Goal: Information Seeking & Learning: Learn about a topic

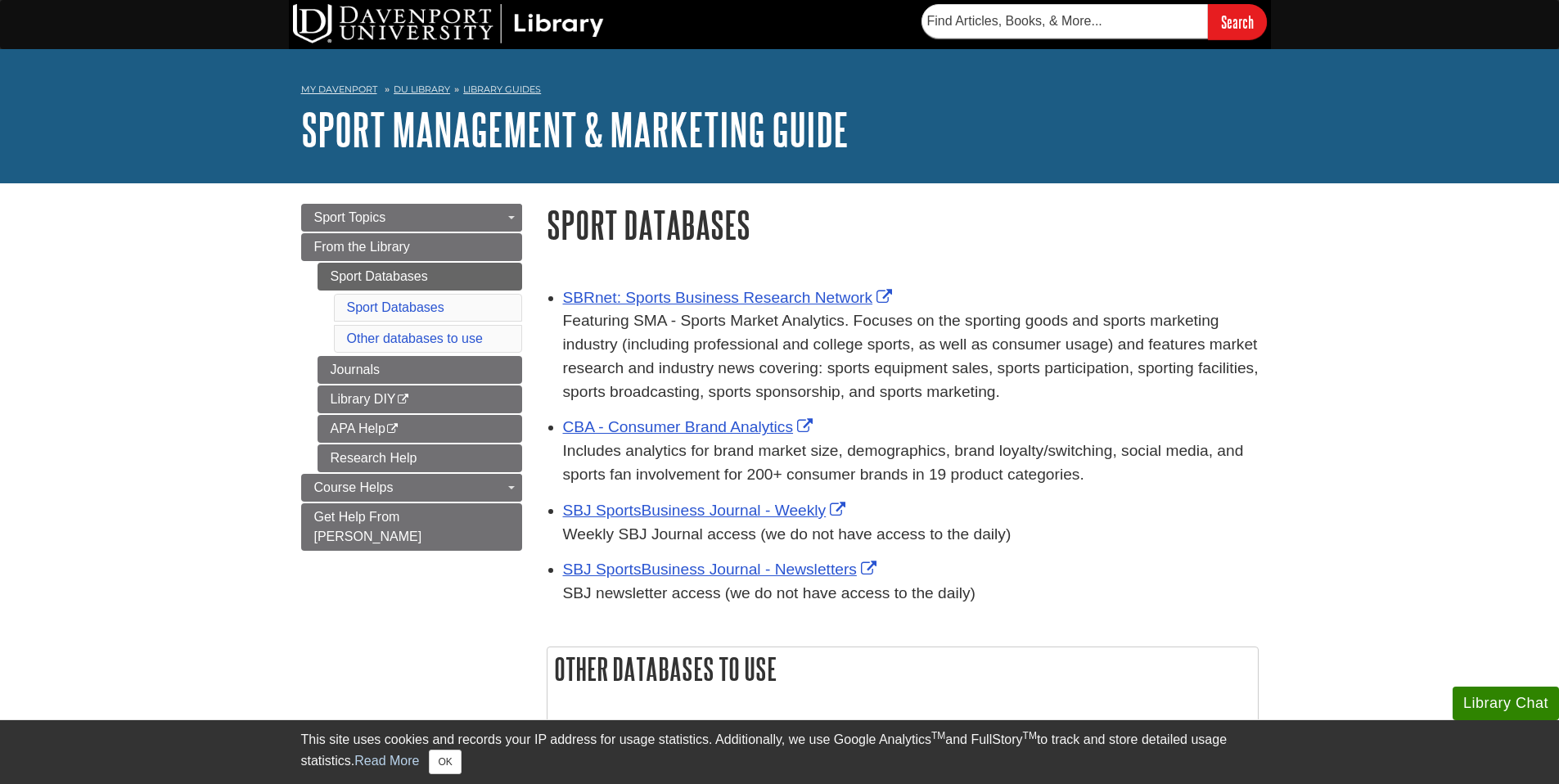
click at [634, 370] on p "Featuring SMA - Sports Market Analytics. Focuses on the sporting goods and spor…" at bounding box center [910, 356] width 695 height 94
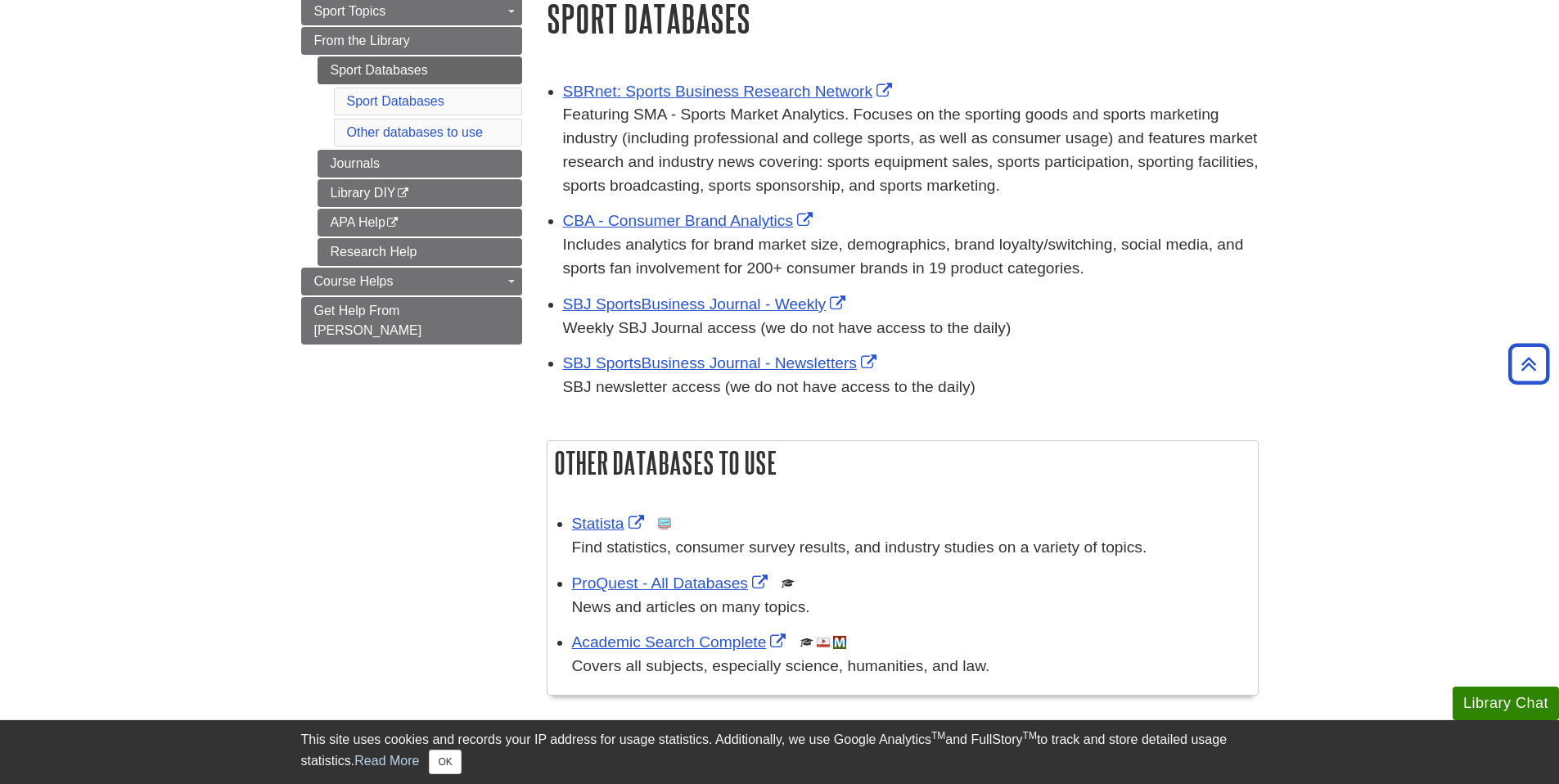
scroll to position [40, 0]
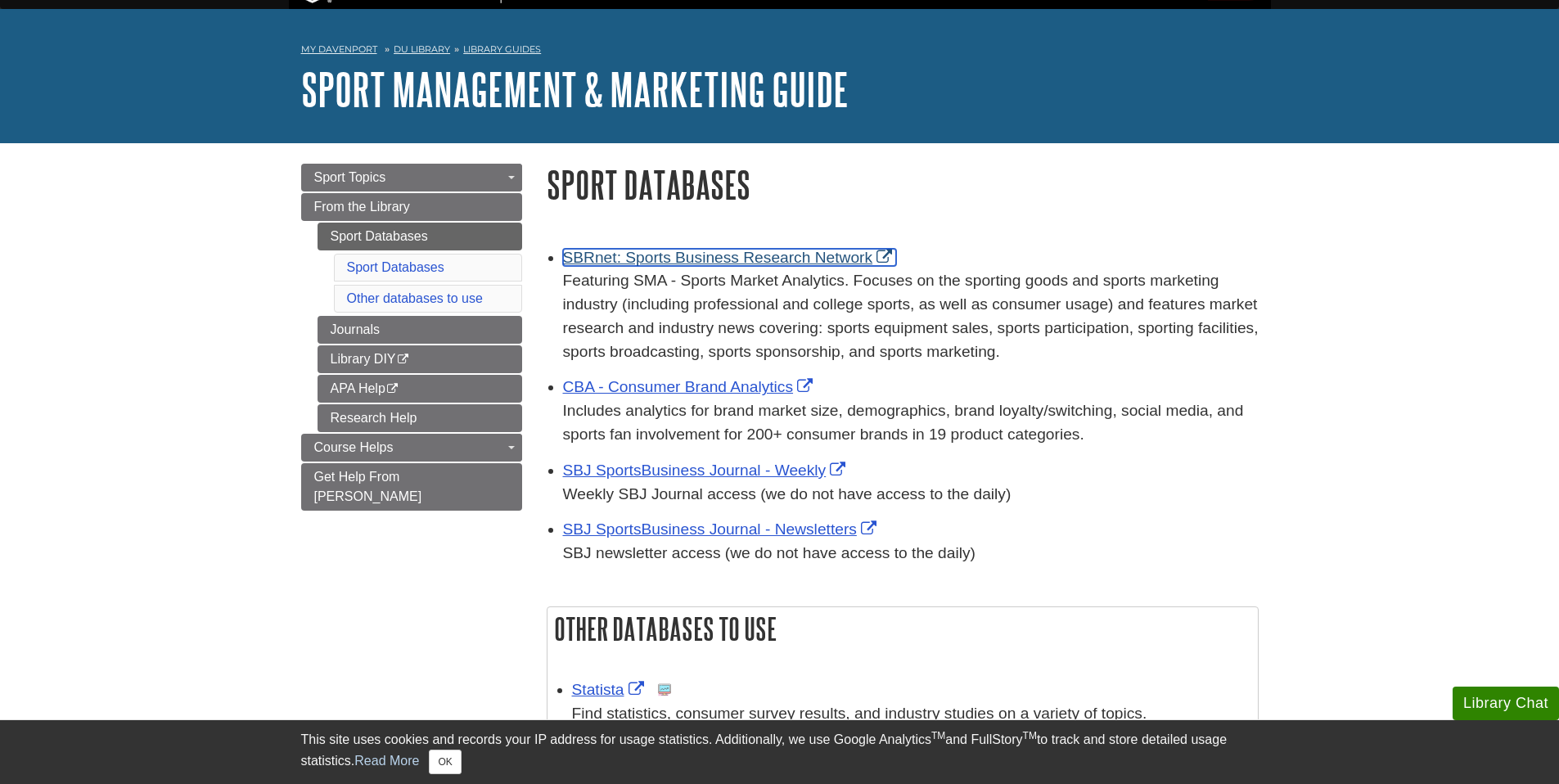
click at [624, 260] on link "SBRnet: Sports Business Research Network" at bounding box center [729, 257] width 334 height 17
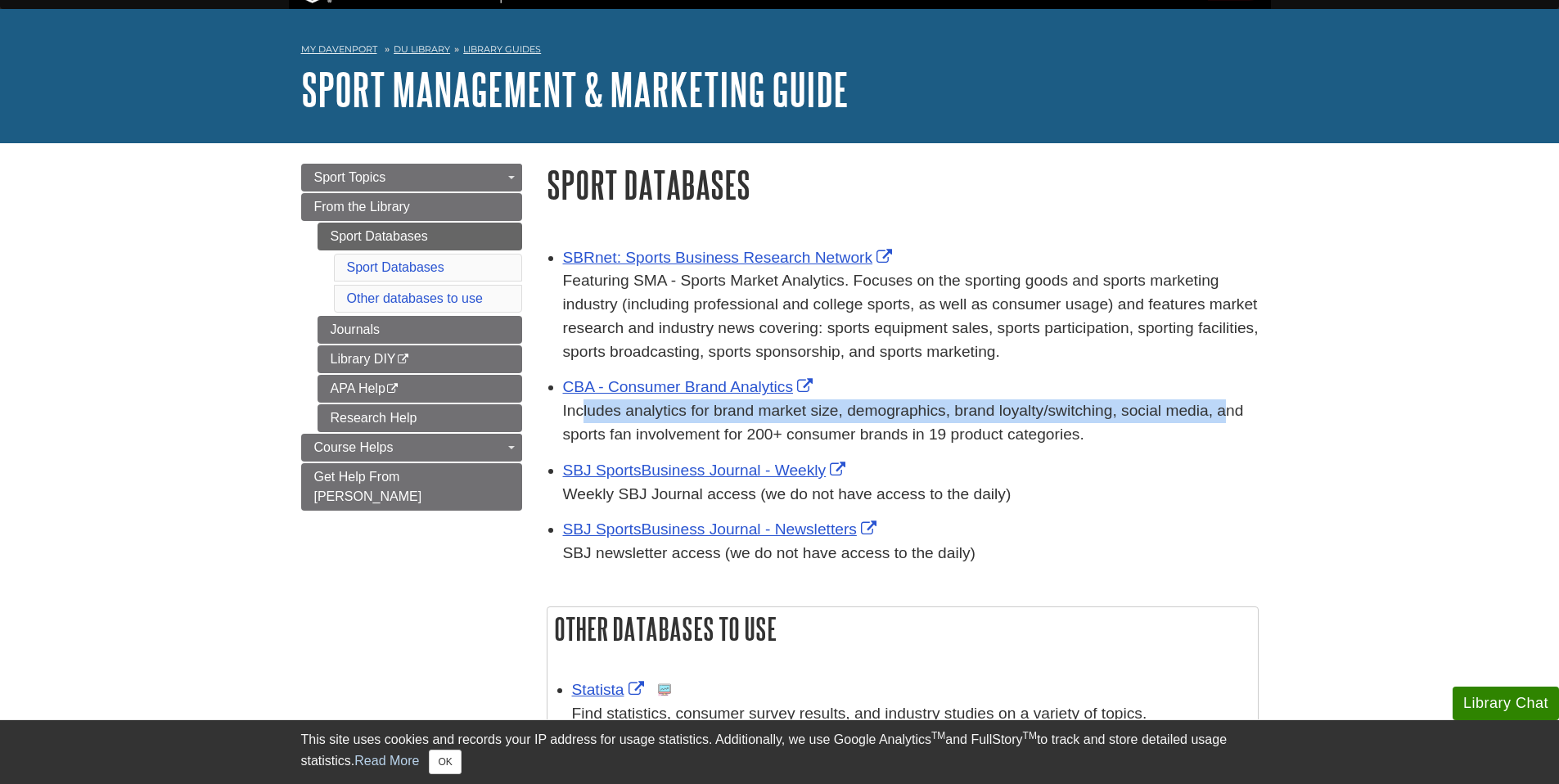
drag, startPoint x: 588, startPoint y: 404, endPoint x: 1228, endPoint y: 418, distance: 640.2
click at [1228, 418] on p "Includes analytics for brand market size, demographics, brand loyalty/switching…" at bounding box center [910, 422] width 695 height 47
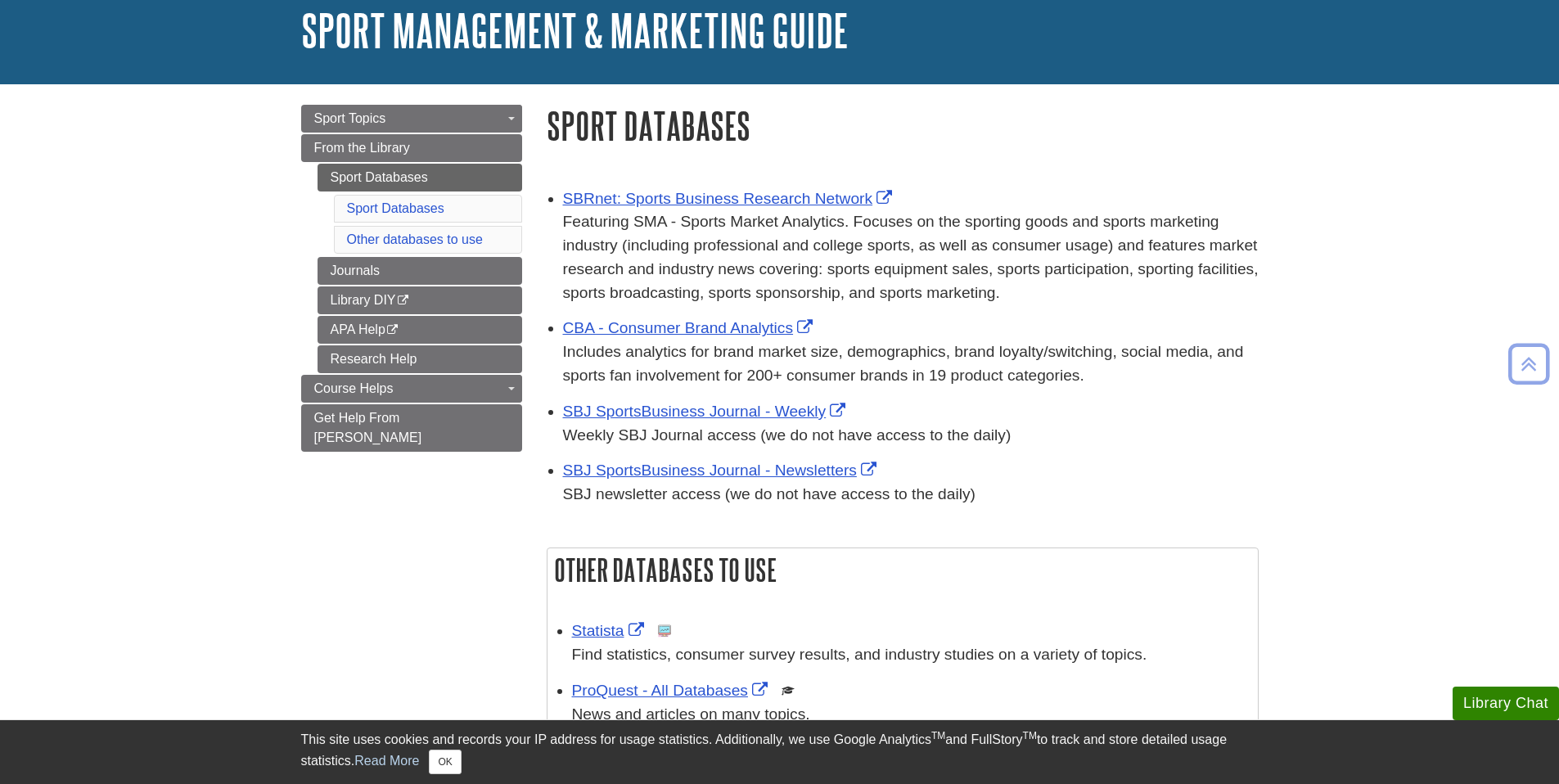
scroll to position [96, 0]
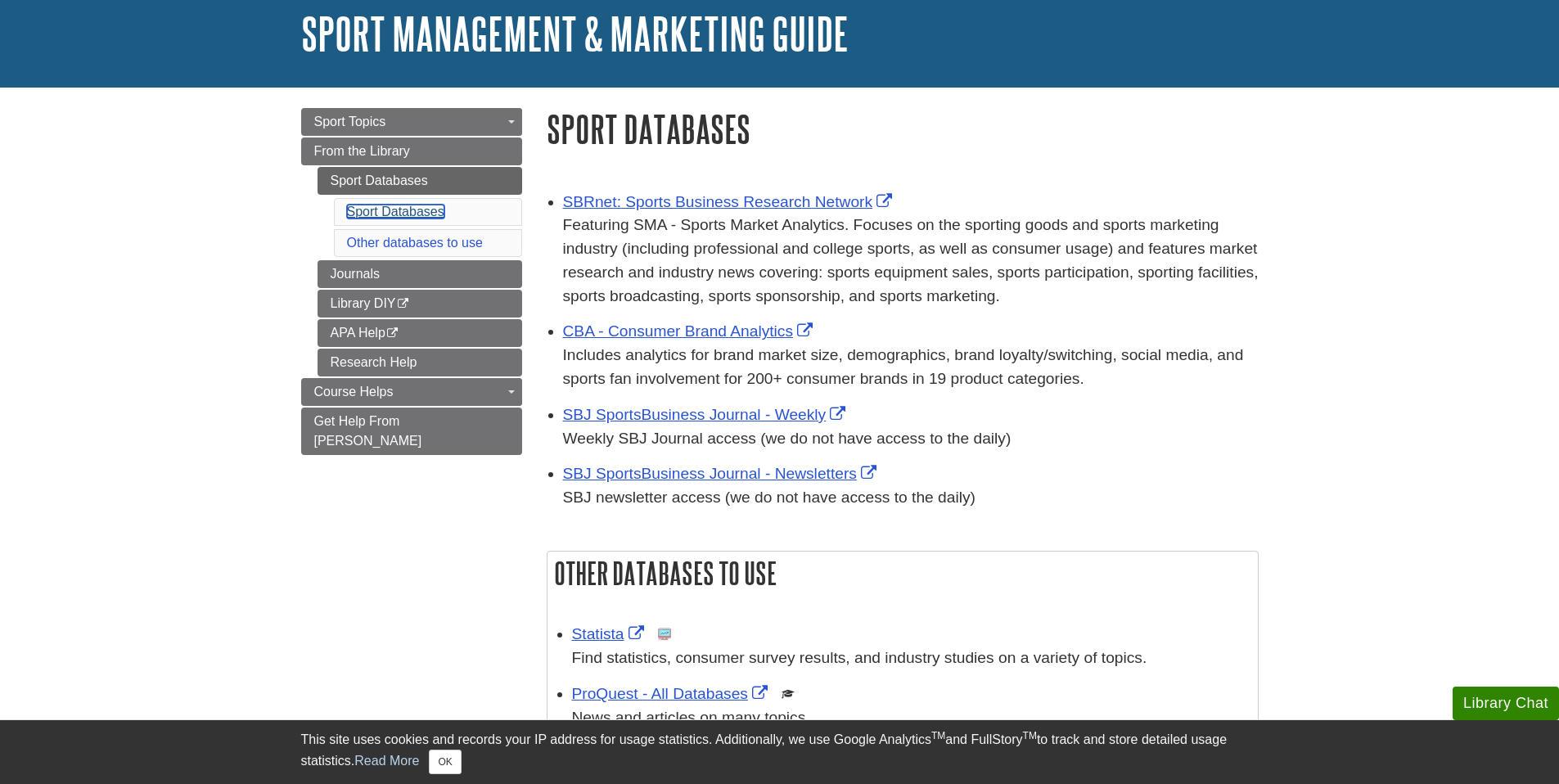
click at [437, 205] on link "Sport Databases" at bounding box center [396, 212] width 98 height 14
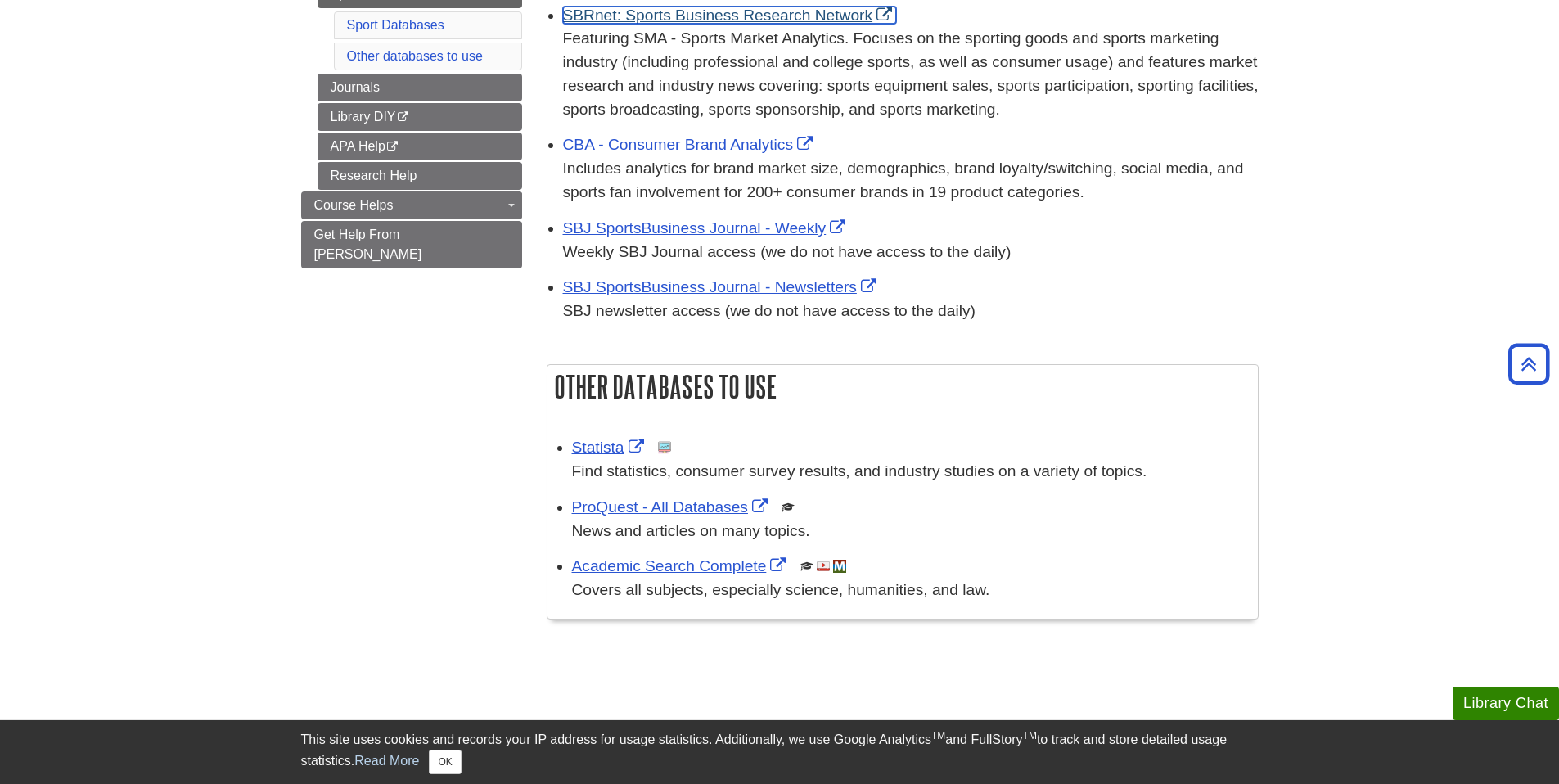
click at [741, 15] on link "SBRnet: Sports Business Research Network" at bounding box center [729, 15] width 334 height 17
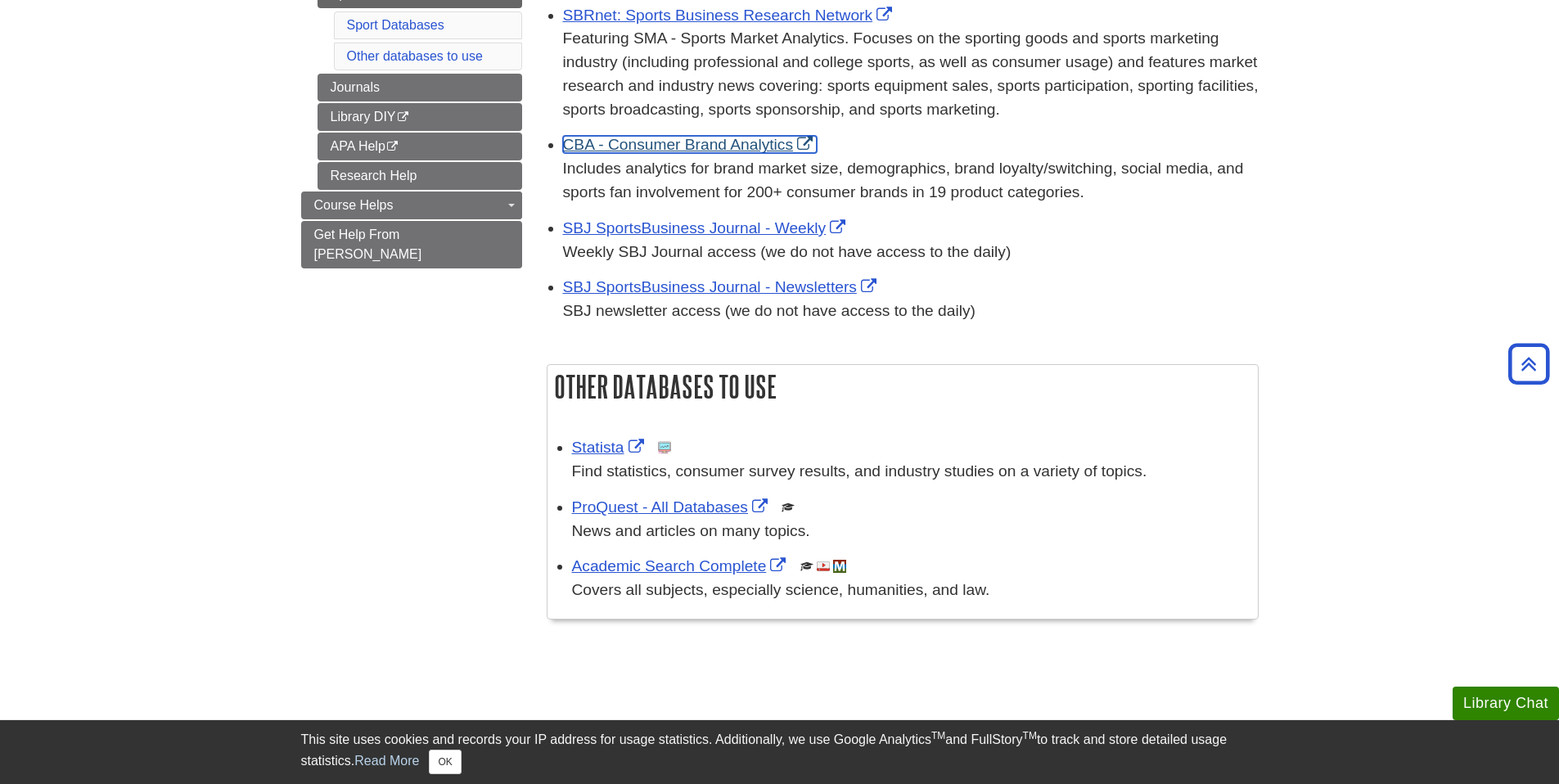
click at [632, 142] on link "CBA - Consumer Brand Analytics" at bounding box center [690, 145] width 254 height 17
click at [647, 297] on div "SBJ SportsBusiness Journal - Newsletters This link opens in a new window SBJ ne…" at bounding box center [910, 299] width 695 height 47
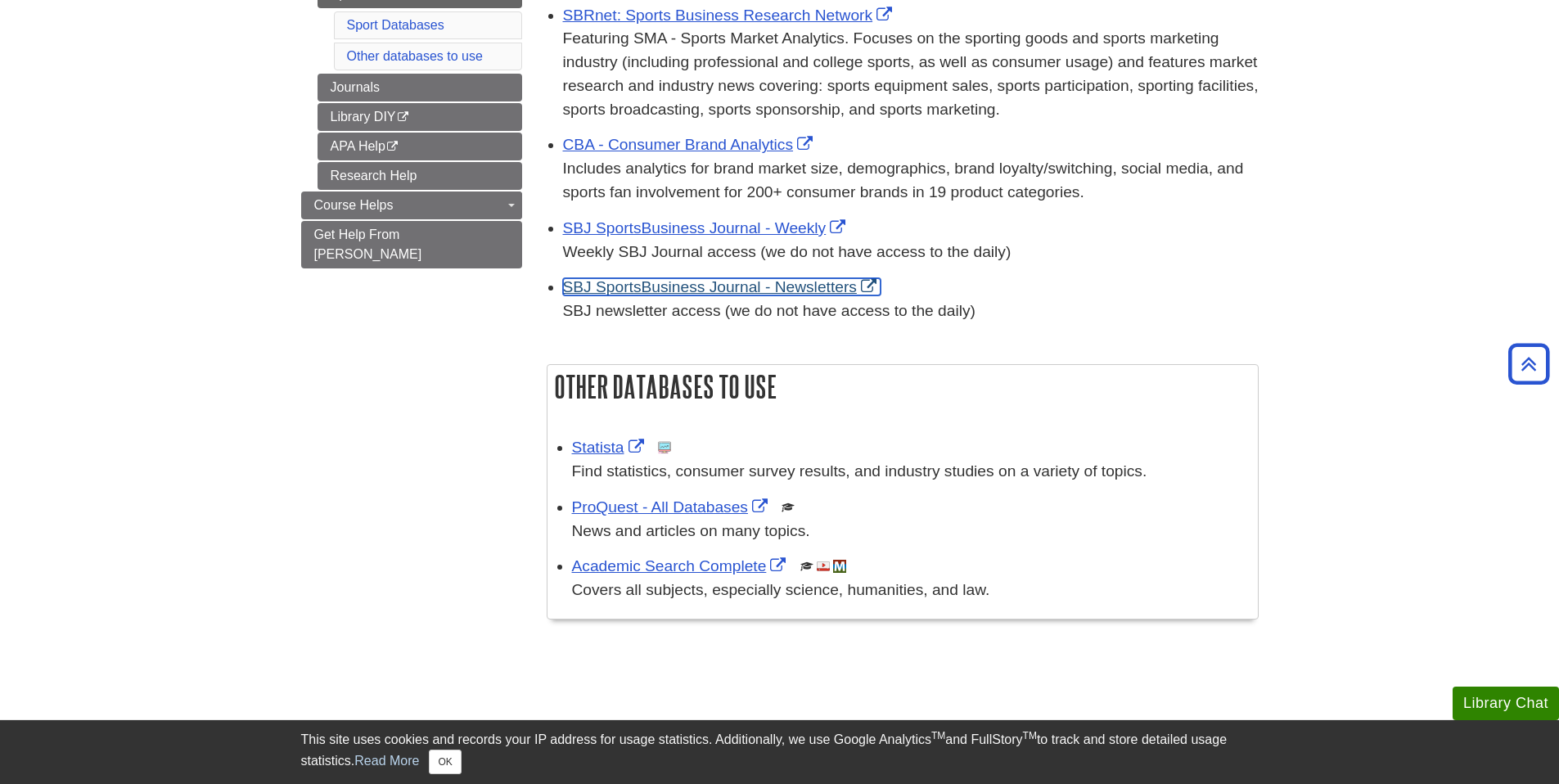
click at [645, 291] on link "SBJ SportsBusiness Journal - Newsletters" at bounding box center [721, 287] width 317 height 17
click at [1400, 129] on body "Library Chat This site uses cookies and records your IP address for usage stati…" at bounding box center [780, 403] width 1559 height 1372
